Goal: Task Accomplishment & Management: Manage account settings

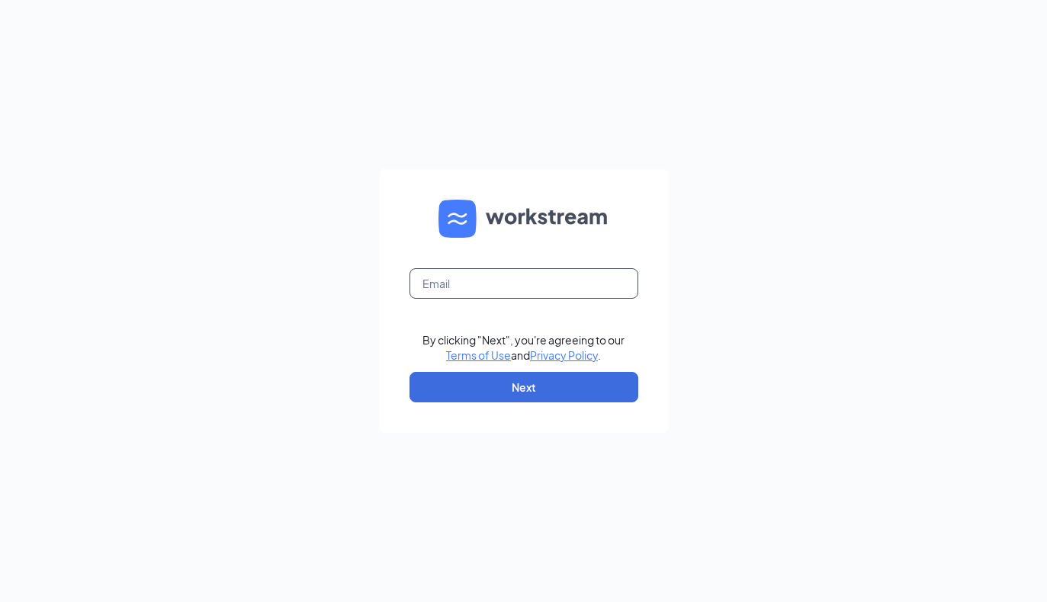
click at [515, 299] on input "text" at bounding box center [523, 283] width 229 height 30
click at [452, 311] on form "By clicking "Next", you're agreeing to our Terms of Use and Privacy Policy . Ne…" at bounding box center [524, 301] width 290 height 264
click at [418, 299] on input "text" at bounding box center [523, 283] width 229 height 30
type input "[PERSON_NAME][EMAIL_ADDRESS][DOMAIN_NAME]"
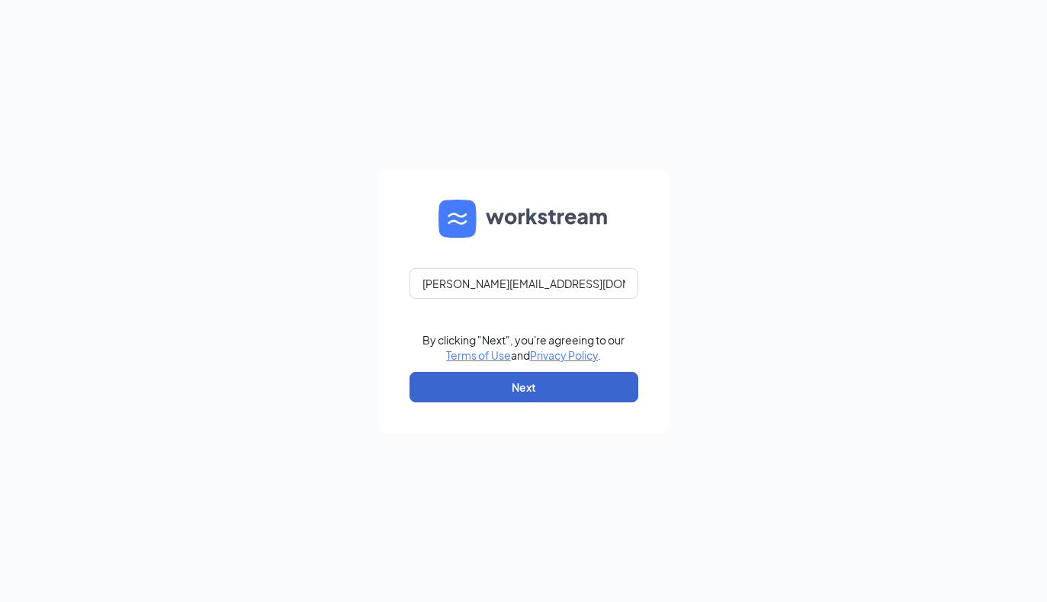
click at [600, 402] on button "Next" at bounding box center [523, 387] width 229 height 30
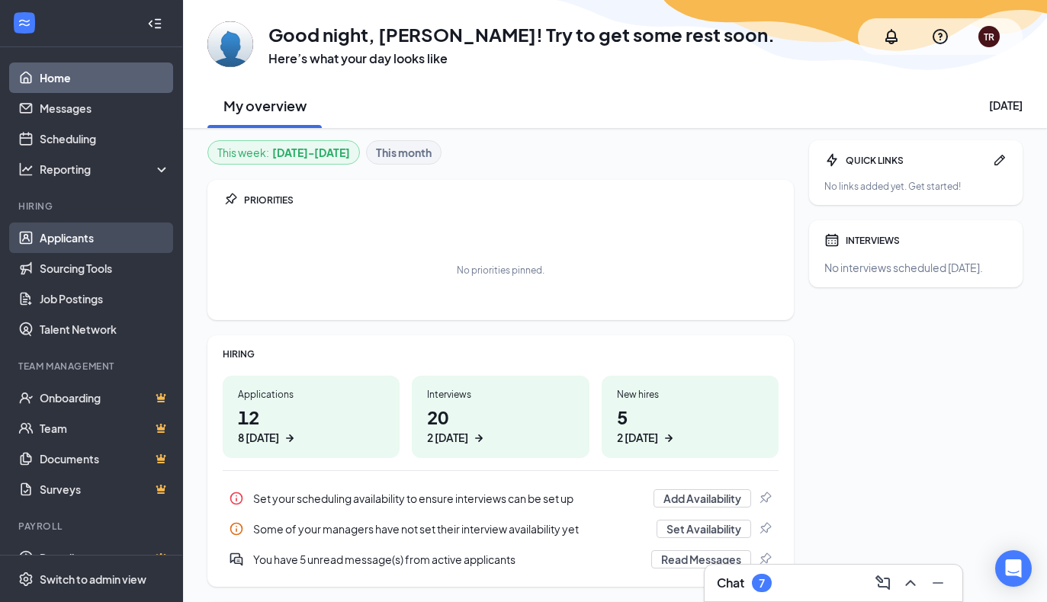
click at [62, 247] on link "Applicants" at bounding box center [105, 238] width 130 height 30
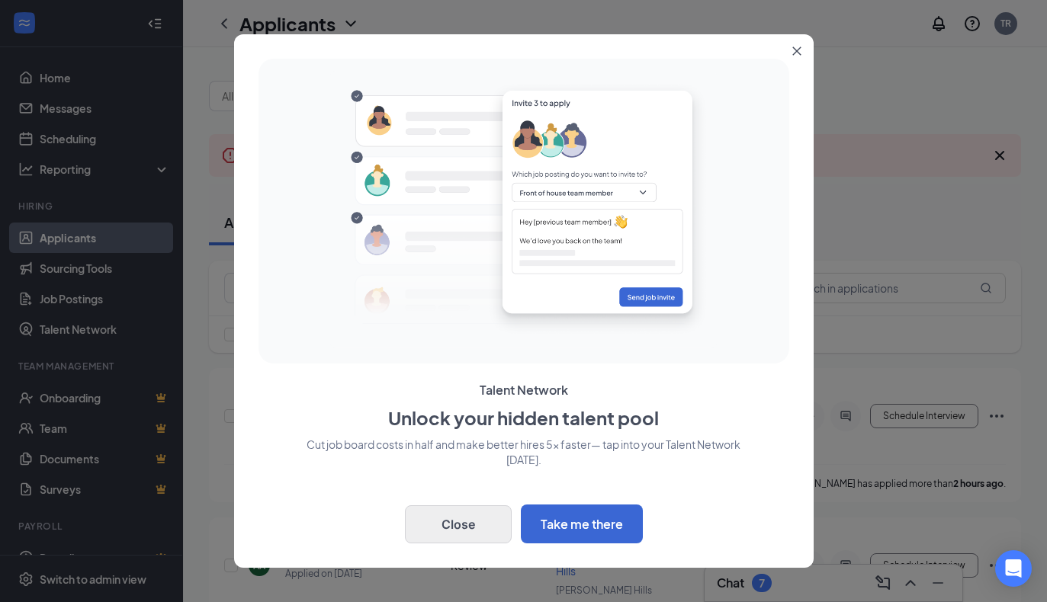
click at [489, 544] on button "Close" at bounding box center [458, 524] width 107 height 38
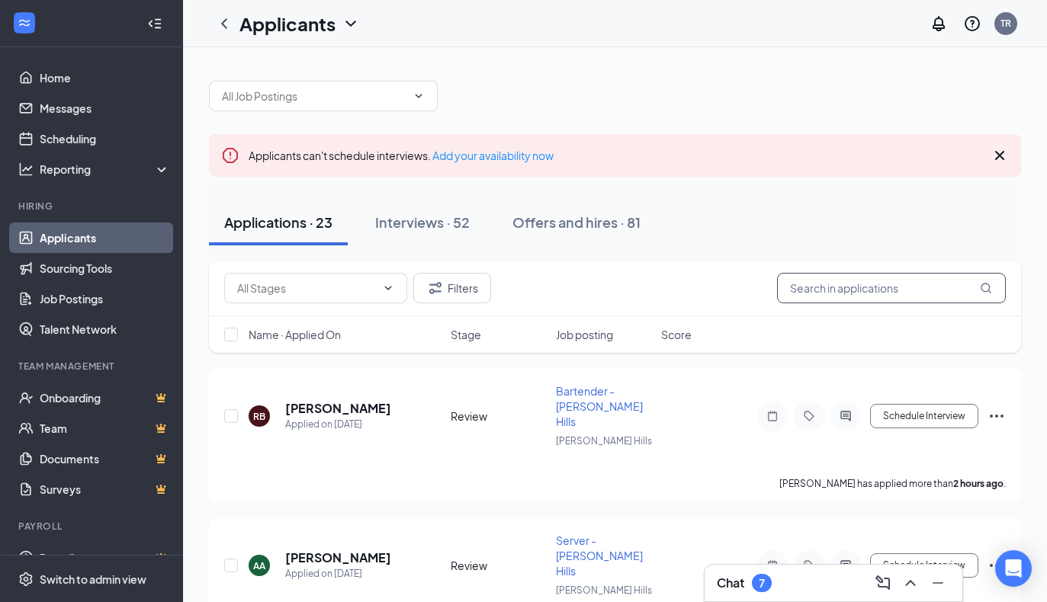
click at [822, 293] on input "text" at bounding box center [891, 288] width 229 height 30
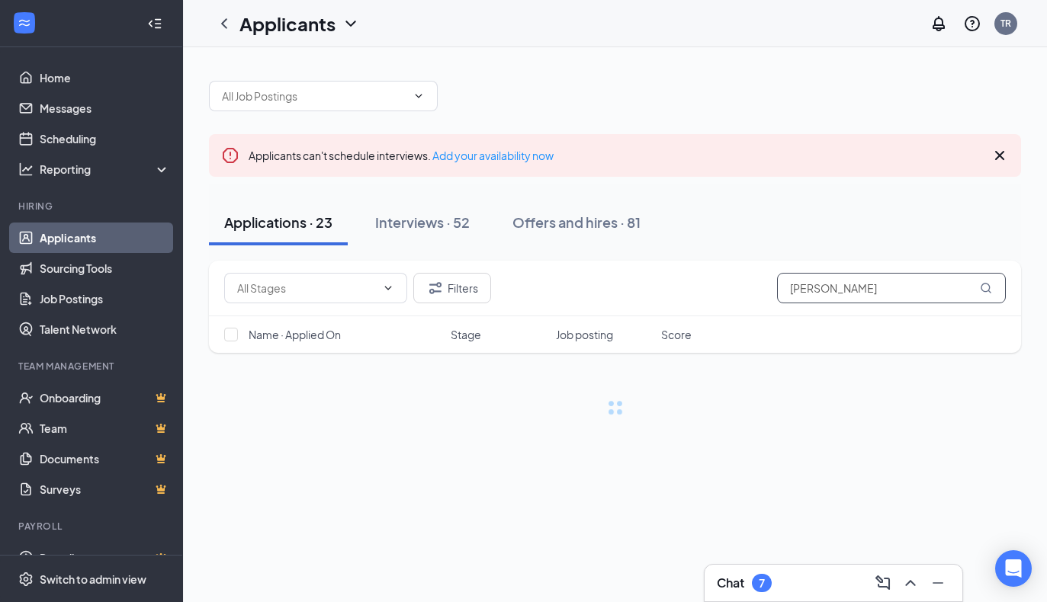
type input "Kelsey peterson"
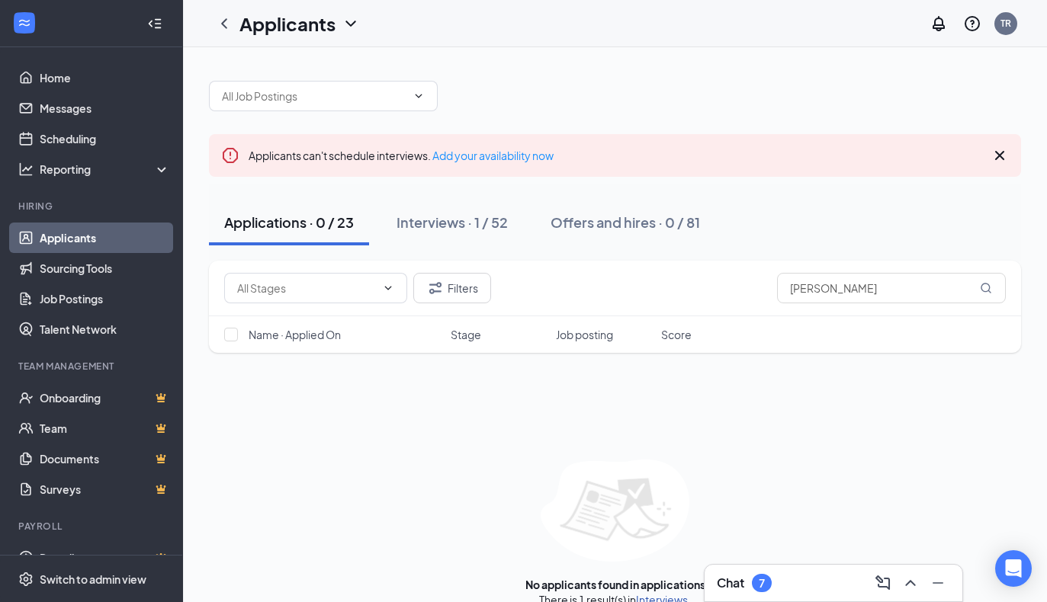
click at [659, 601] on link "Interviews" at bounding box center [662, 600] width 52 height 14
